Goal: Information Seeking & Learning: Learn about a topic

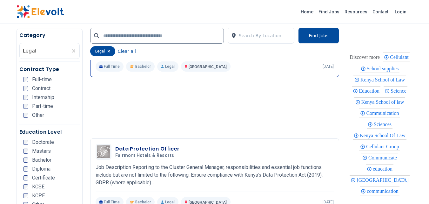
scroll to position [572, 0]
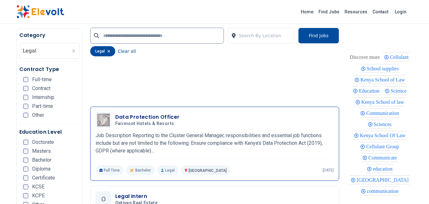
click at [139, 116] on h3 "Data Protection Officer" at bounding box center [147, 117] width 64 height 8
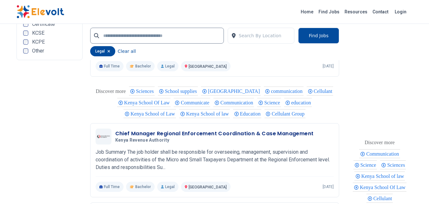
scroll to position [1397, 0]
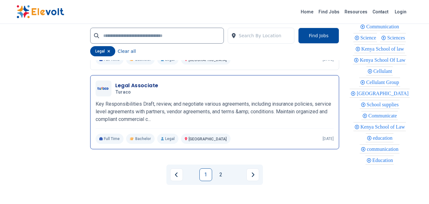
click at [165, 118] on p "Key Responsibilities Draft, review, and negotiate various agreements, including…" at bounding box center [215, 111] width 238 height 23
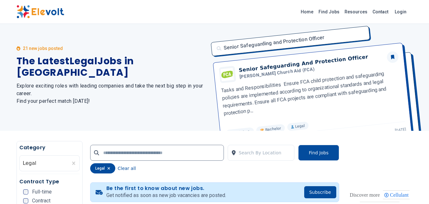
scroll to position [0, 0]
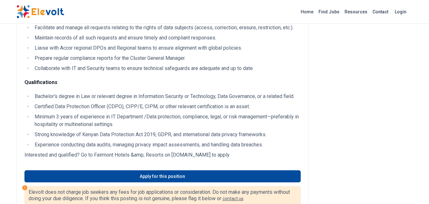
scroll to position [318, 0]
